Goal: Navigation & Orientation: Understand site structure

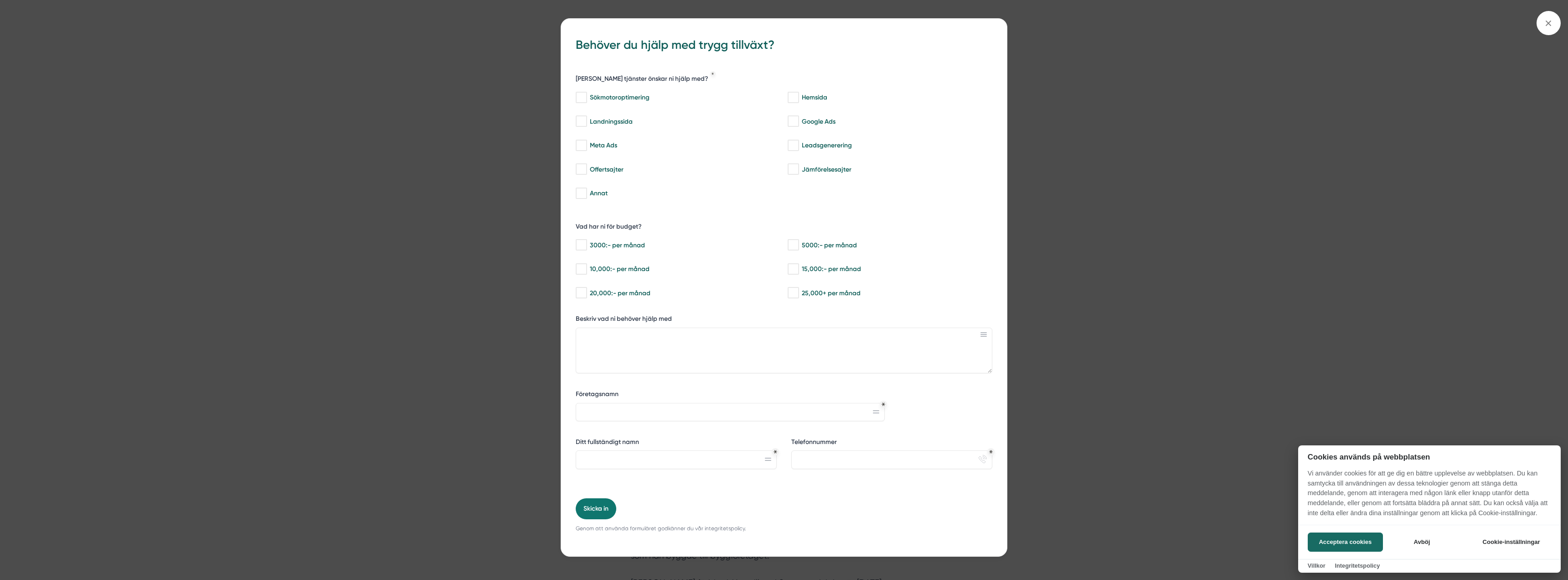
click at [996, 448] on div at bounding box center [784, 290] width 1568 height 580
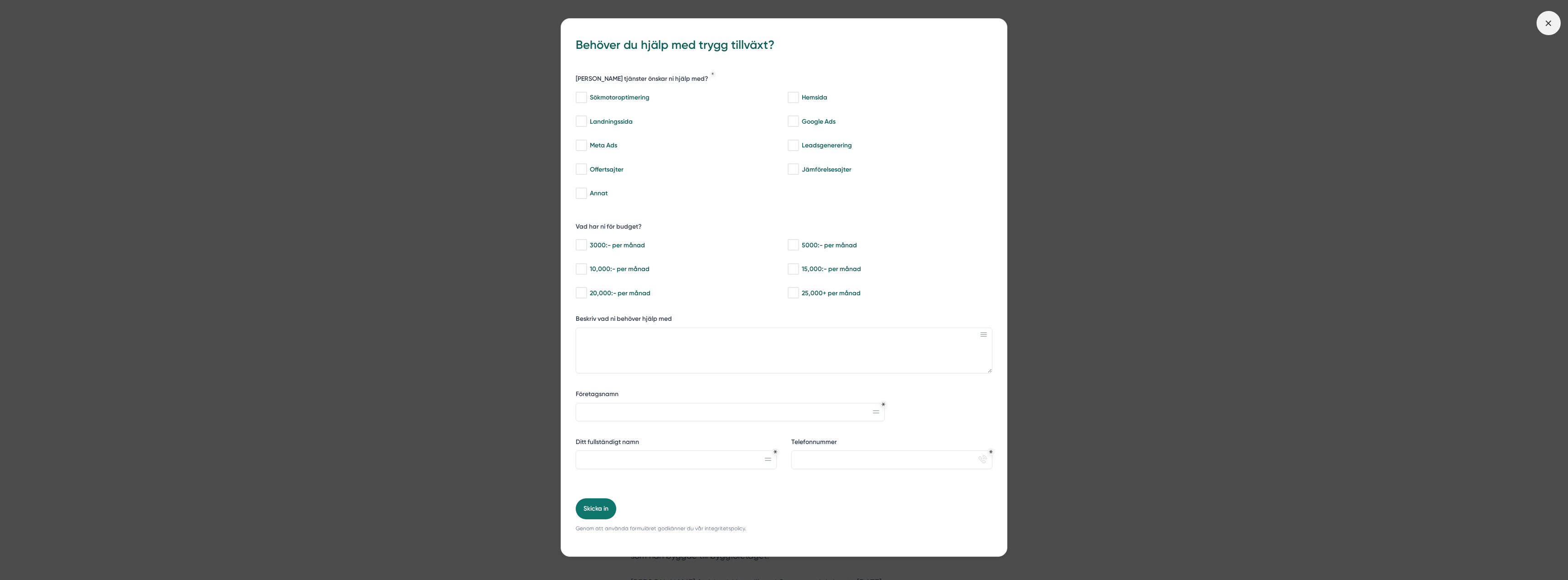
click at [1548, 25] on icon at bounding box center [1549, 23] width 10 height 10
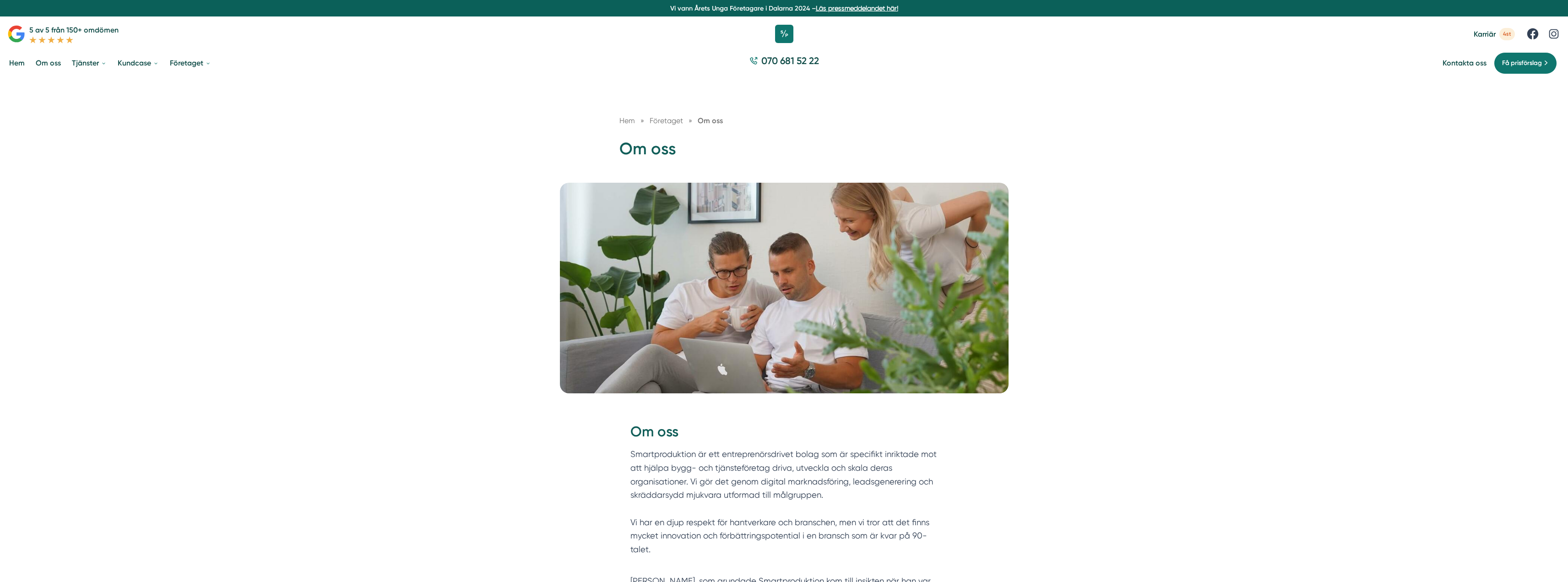
click at [33, 68] on li "Hem" at bounding box center [20, 62] width 27 height 23
click at [38, 64] on link "Om oss" at bounding box center [48, 62] width 29 height 23
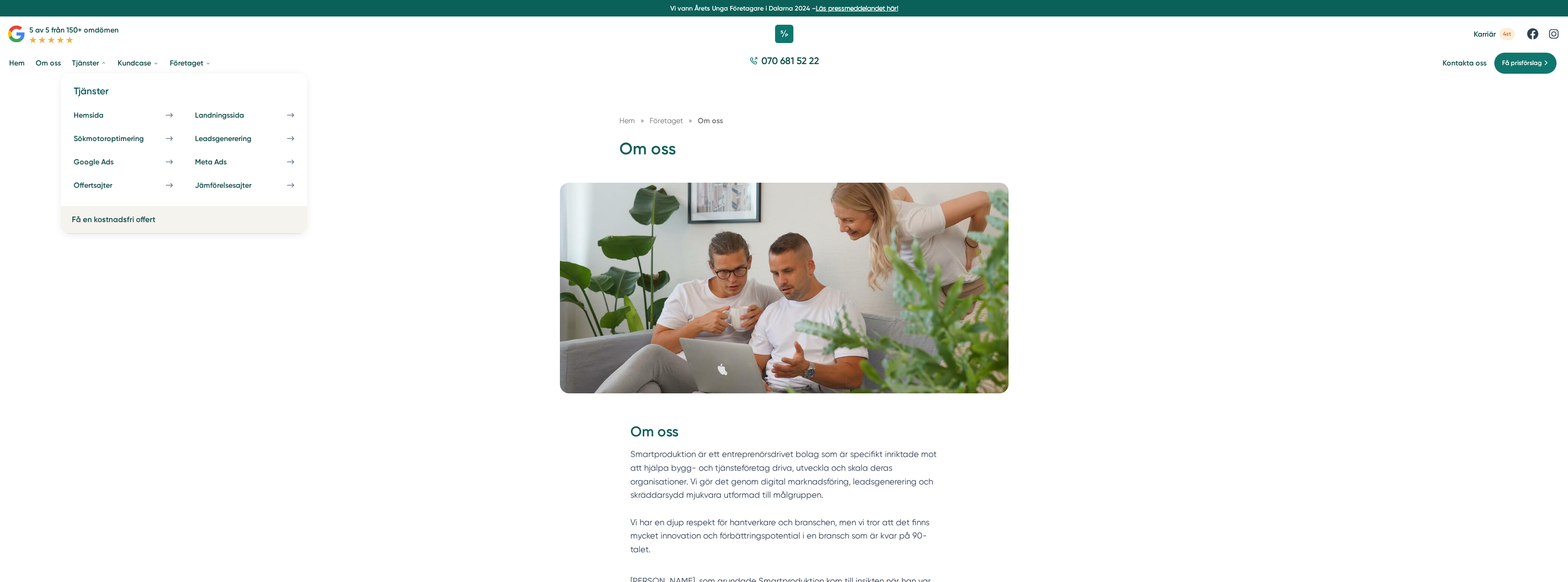
click at [93, 63] on link "Tjänster" at bounding box center [89, 62] width 38 height 23
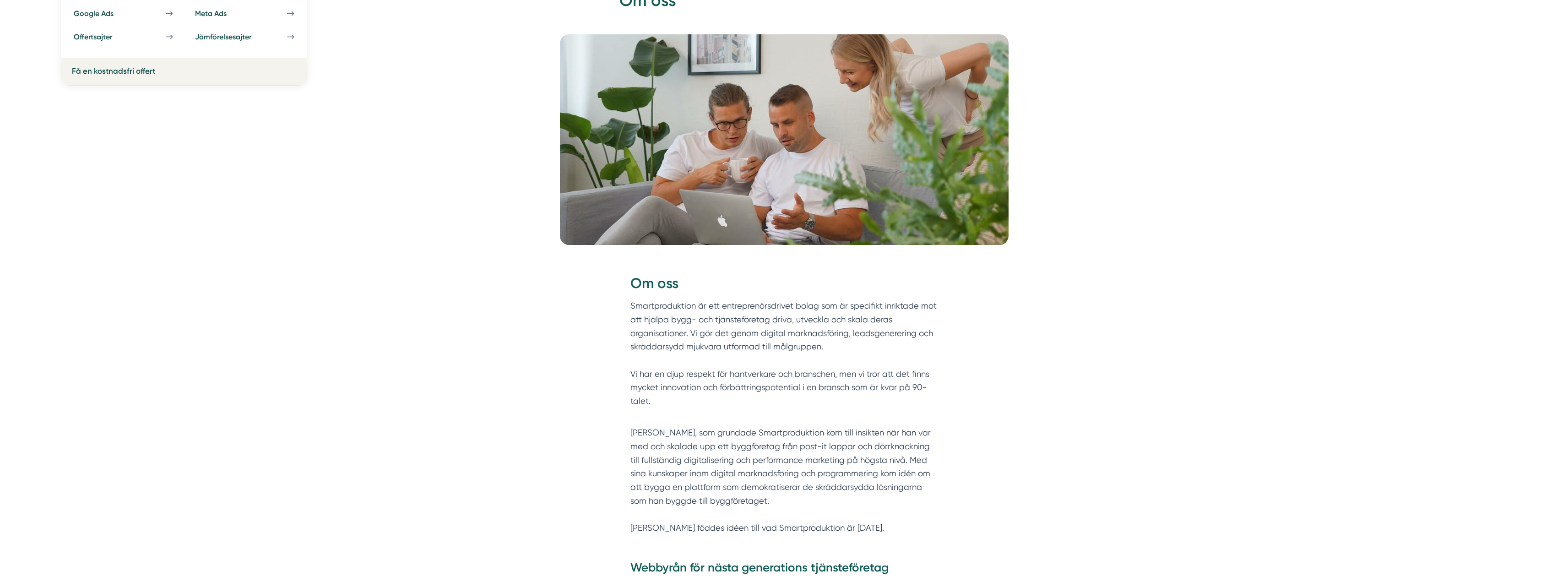
scroll to position [183, 0]
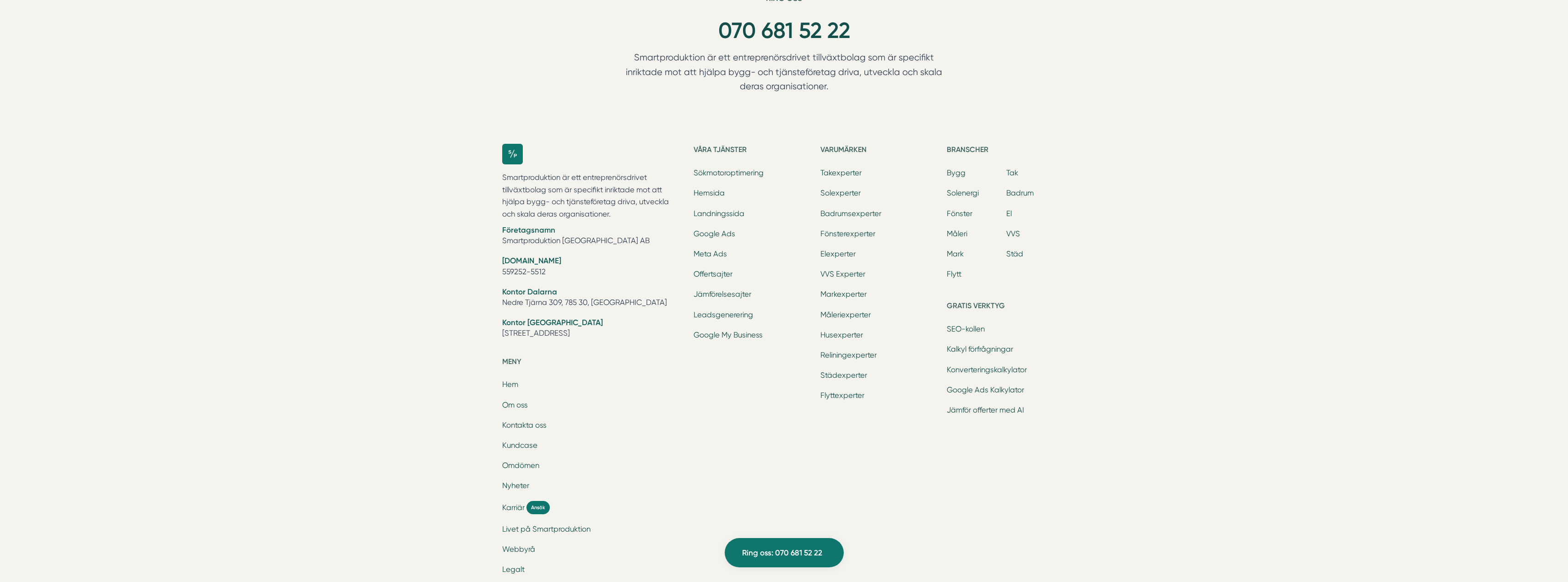
scroll to position [3470, 0]
